Goal: Task Accomplishment & Management: Manage account settings

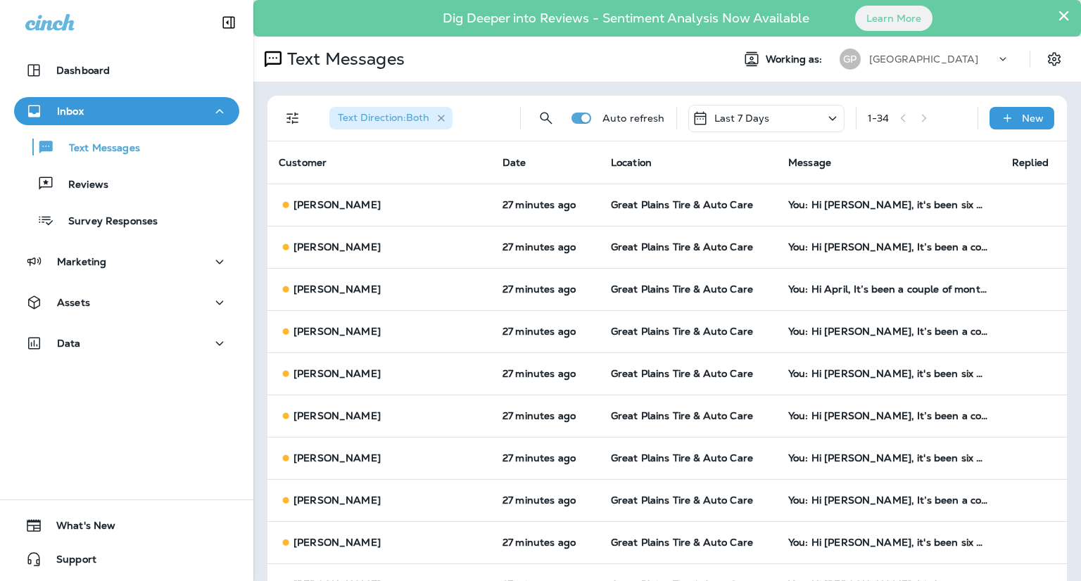
click at [444, 120] on icon "button" at bounding box center [441, 118] width 7 height 7
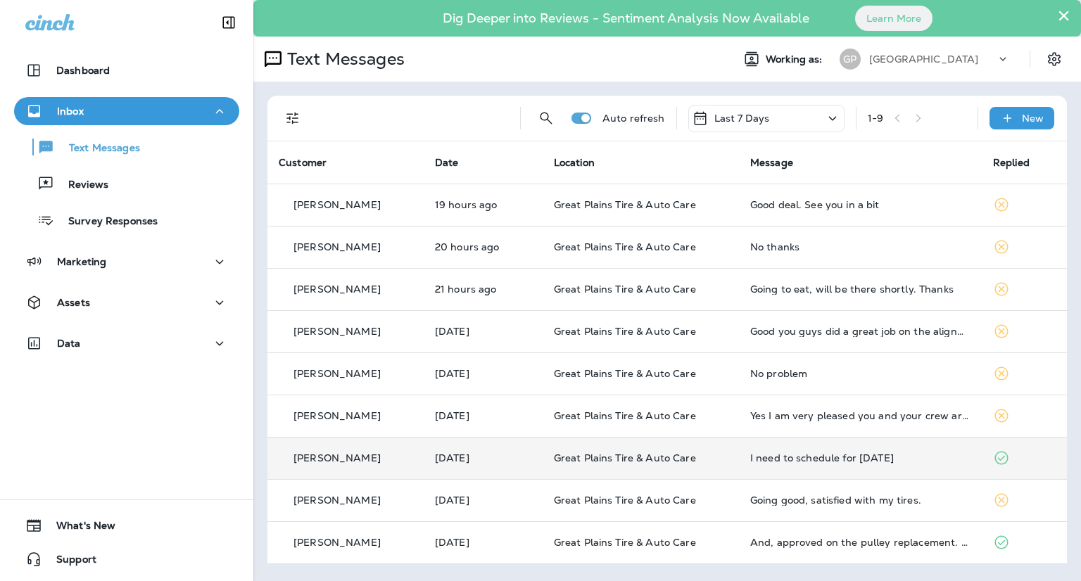
click at [823, 451] on td "I need to schedule for [DATE]" at bounding box center [860, 458] width 243 height 42
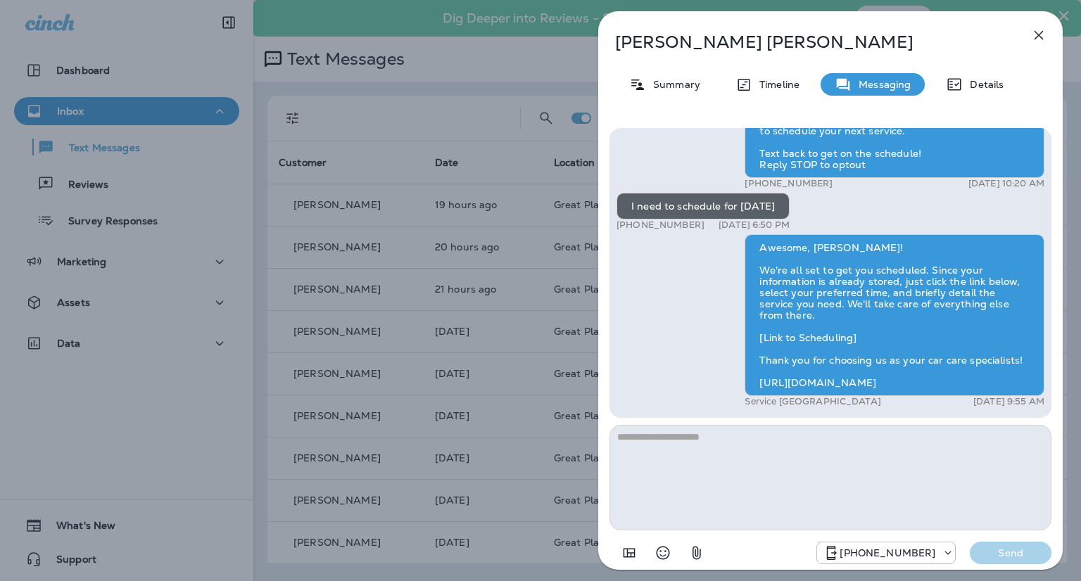
click at [1043, 28] on icon "button" at bounding box center [1038, 35] width 17 height 17
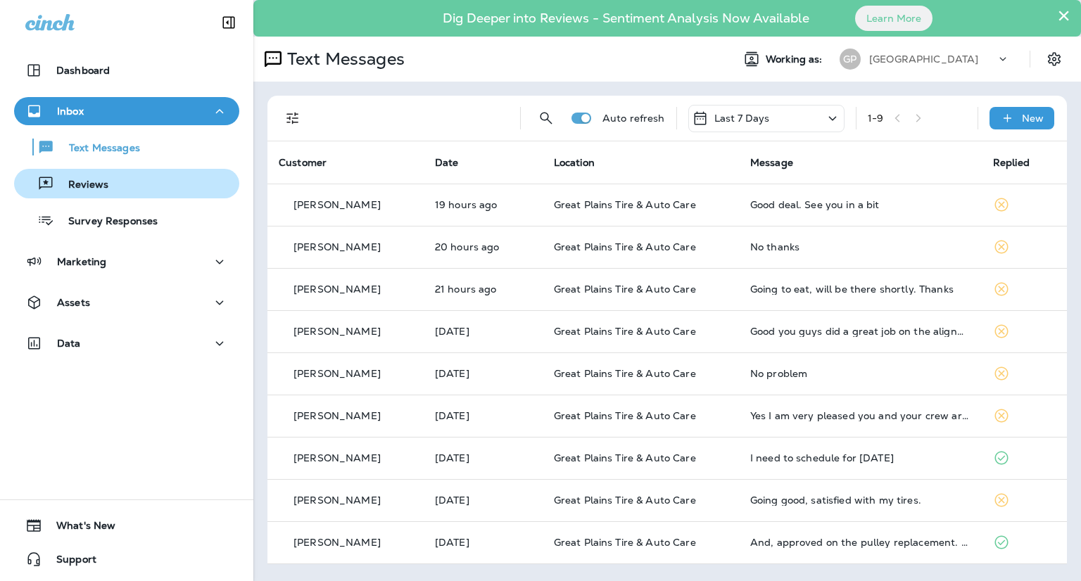
click at [63, 179] on p "Reviews" at bounding box center [81, 185] width 54 height 13
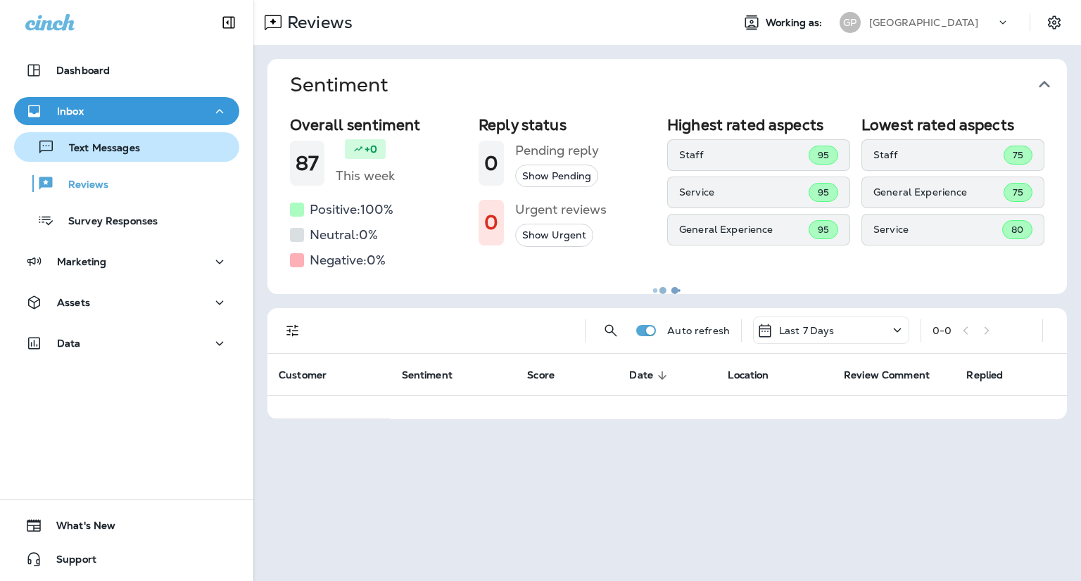
click at [88, 153] on p "Text Messages" at bounding box center [97, 148] width 85 height 13
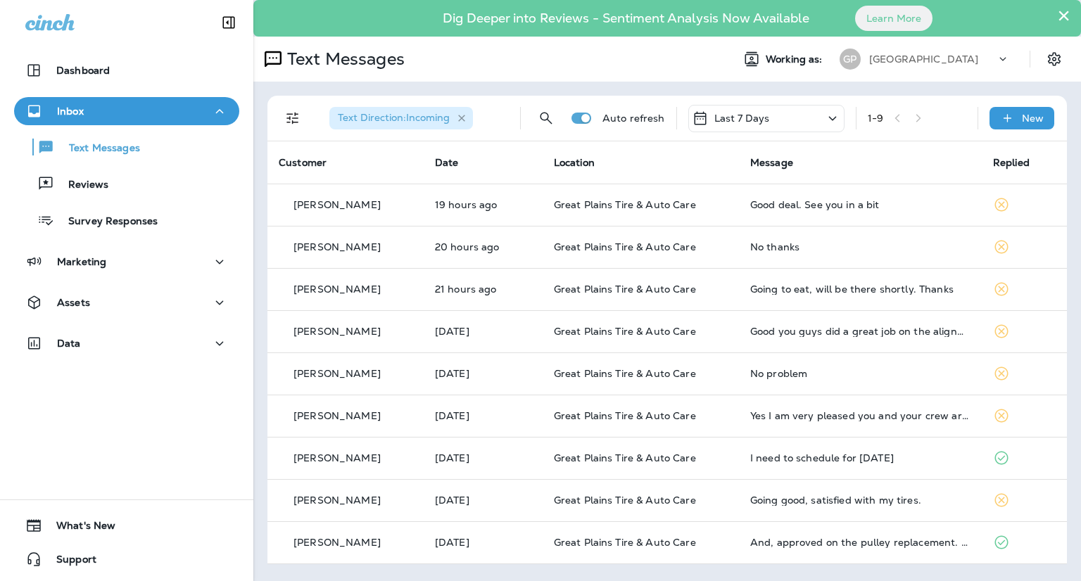
click at [459, 119] on icon "button" at bounding box center [462, 119] width 12 height 12
click at [476, 57] on div "Text Messages" at bounding box center [486, 59] width 467 height 28
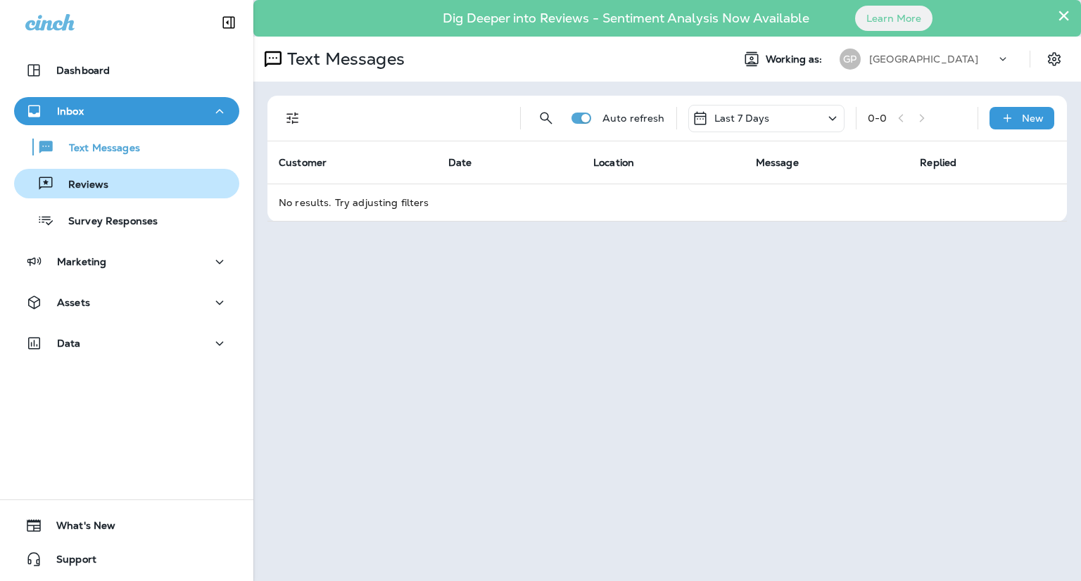
click at [93, 193] on div "Reviews" at bounding box center [64, 183] width 89 height 21
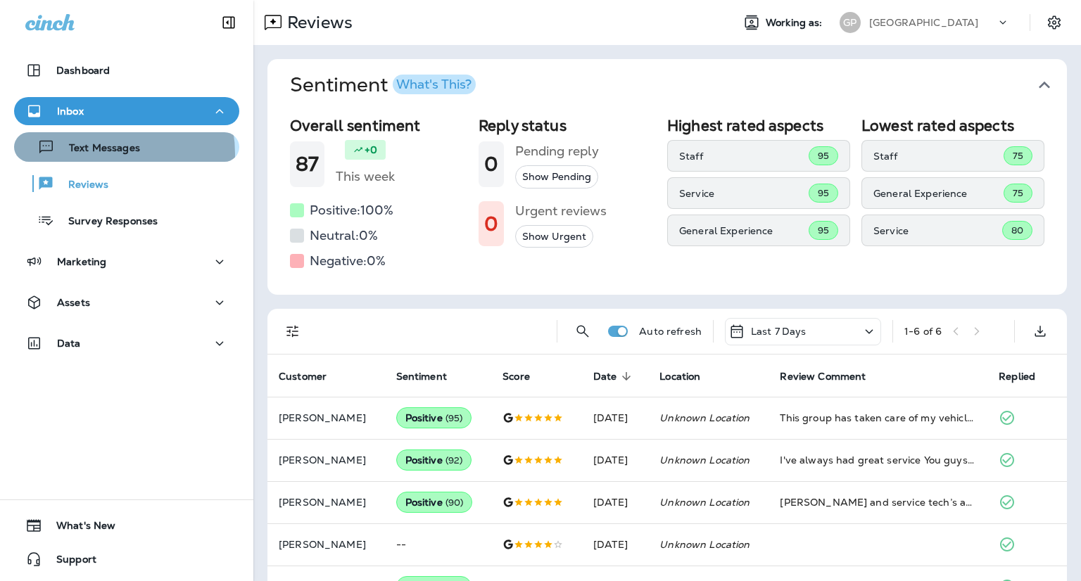
click at [98, 154] on p "Text Messages" at bounding box center [97, 148] width 85 height 13
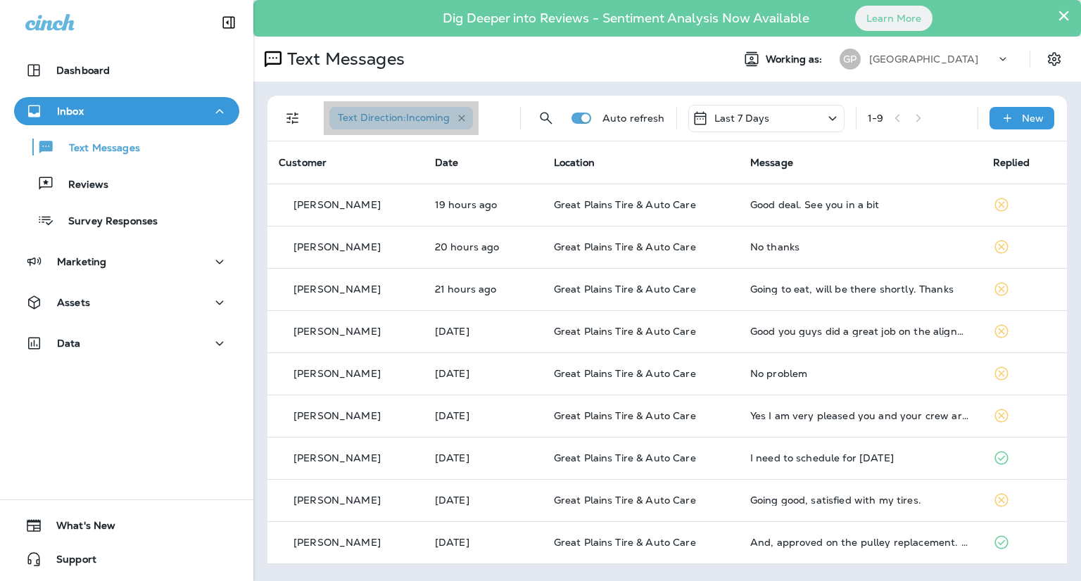
click at [456, 120] on icon "button" at bounding box center [462, 119] width 12 height 12
click at [290, 116] on icon "Filters" at bounding box center [292, 118] width 17 height 17
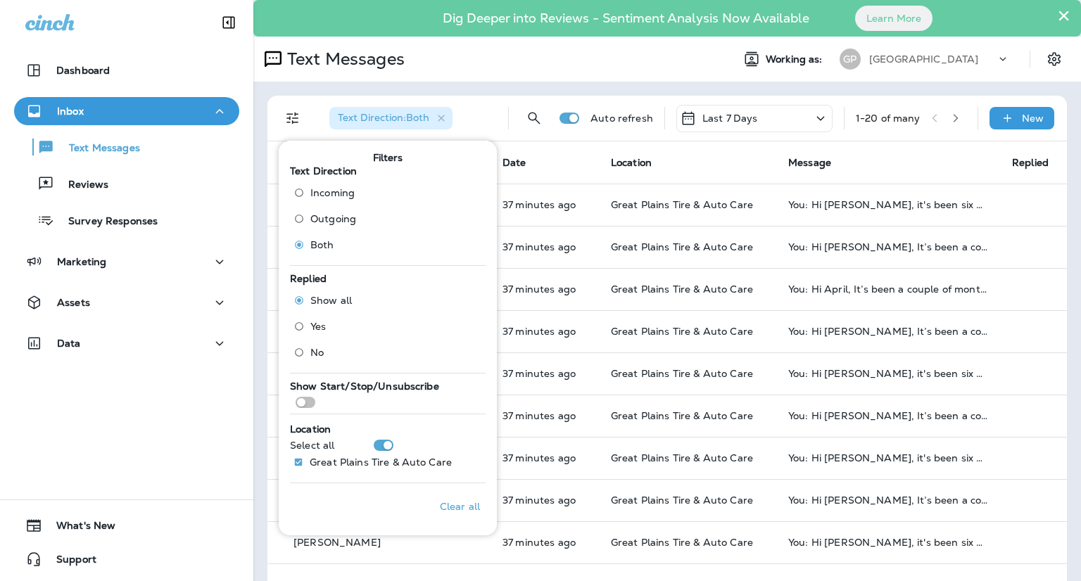
click at [517, 163] on th "Date" at bounding box center [545, 162] width 108 height 42
